Goal: Use online tool/utility: Utilize a website feature to perform a specific function

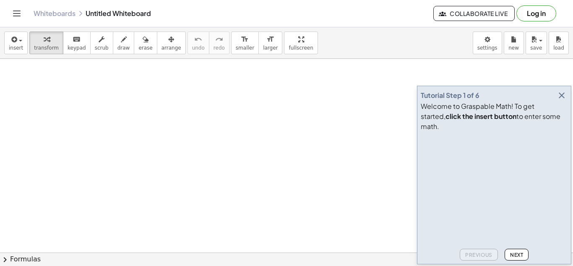
click at [561, 100] on icon "button" at bounding box center [562, 95] width 10 height 10
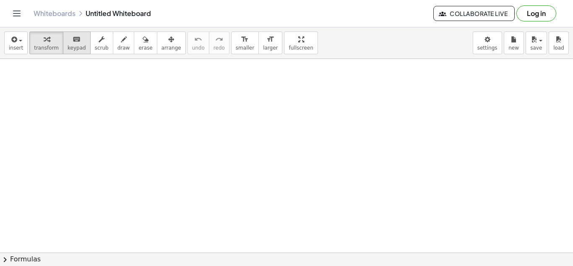
click at [73, 38] on icon "keyboard" at bounding box center [77, 39] width 8 height 10
click at [23, 45] on button "insert" at bounding box center [15, 42] width 23 height 23
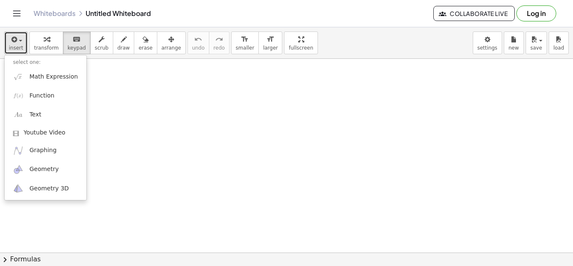
click at [16, 50] on span "insert" at bounding box center [16, 48] width 14 height 6
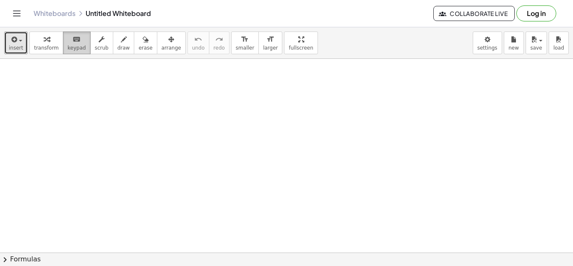
click at [68, 45] on span "keypad" at bounding box center [77, 48] width 18 height 6
click at [18, 39] on div "button" at bounding box center [16, 39] width 14 height 10
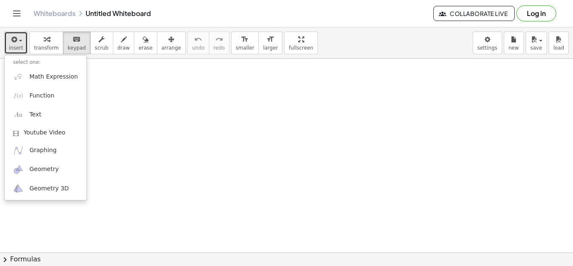
click at [18, 45] on span "insert" at bounding box center [16, 48] width 14 height 6
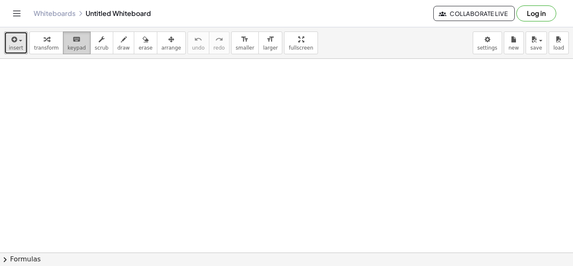
click at [78, 50] on span "keypad" at bounding box center [77, 48] width 18 height 6
drag, startPoint x: 78, startPoint y: 50, endPoint x: 245, endPoint y: 211, distance: 232.6
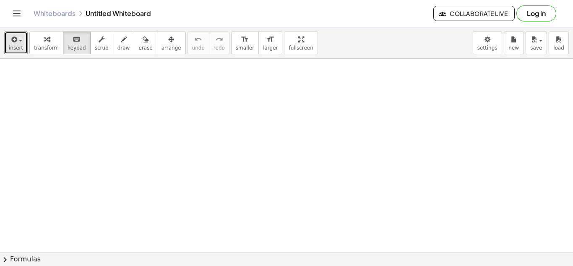
click at [245, 211] on div "insert select one: Math Expression Function Text Youtube Video Graphing Geometr…" at bounding box center [286, 146] width 573 height 238
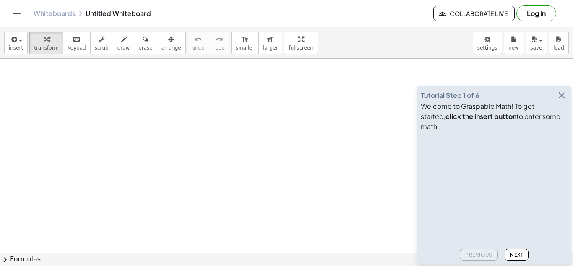
click at [559, 100] on icon "button" at bounding box center [562, 95] width 10 height 10
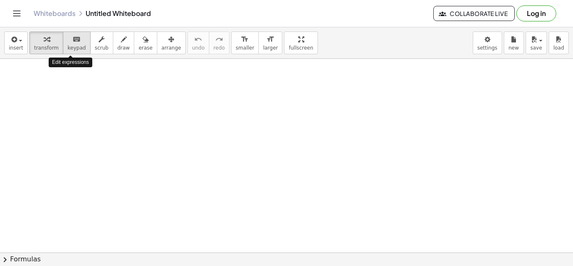
click at [68, 45] on span "keypad" at bounding box center [77, 48] width 18 height 6
click at [5, 260] on span "chevron_right" at bounding box center [5, 259] width 10 height 10
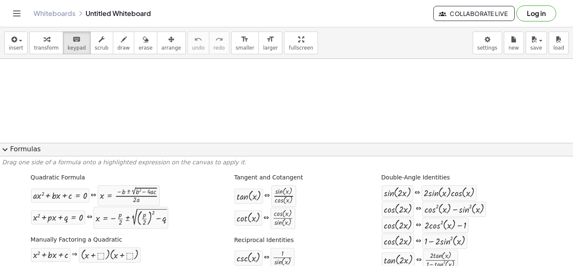
scroll to position [184, 0]
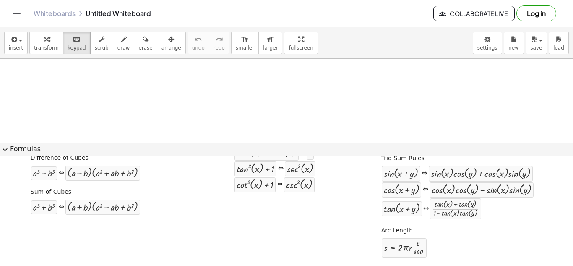
click at [6, 148] on span "expand_more" at bounding box center [5, 149] width 10 height 10
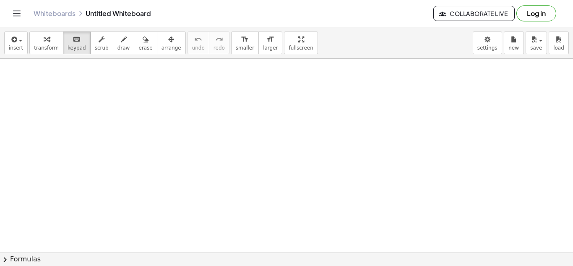
scroll to position [0, 0]
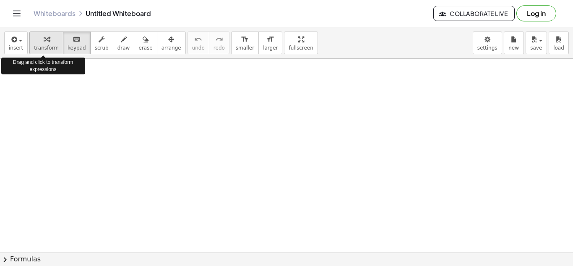
click at [45, 49] on span "transform" at bounding box center [46, 48] width 25 height 6
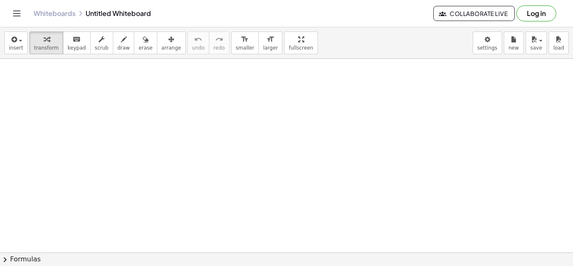
click at [230, 162] on div at bounding box center [286, 252] width 573 height 387
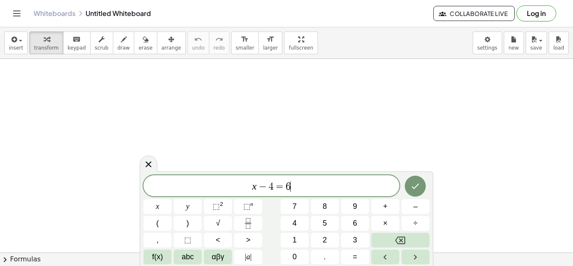
scroll to position [4, 0]
click at [419, 184] on icon "Done" at bounding box center [415, 186] width 10 height 10
